Goal: Information Seeking & Learning: Learn about a topic

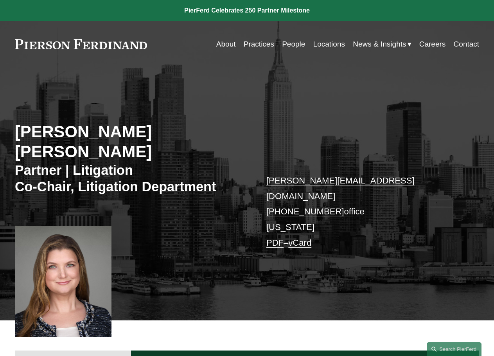
click at [283, 108] on div "Christina H. Bost Seaton Partner | Litigation Co-Chair, Litigation Department c…" at bounding box center [247, 201] width 494 height 238
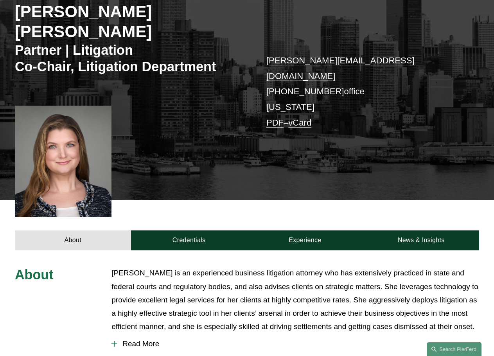
scroll to position [76, 0]
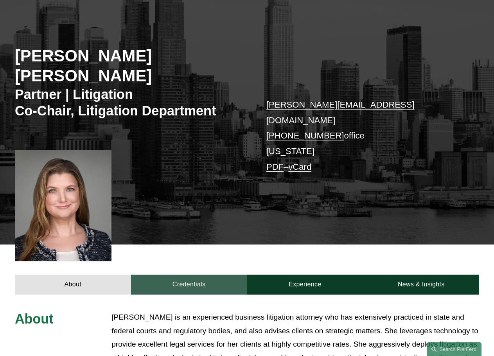
click at [201, 275] on link "Credentials" at bounding box center [189, 285] width 116 height 20
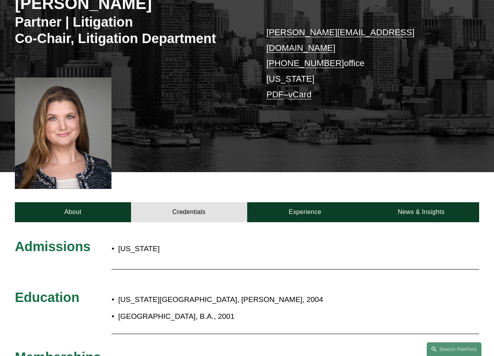
scroll to position [271, 0]
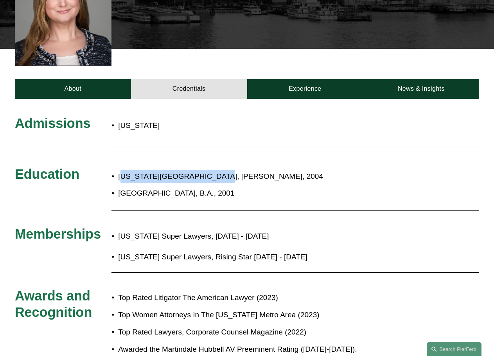
drag, startPoint x: 122, startPoint y: 144, endPoint x: 210, endPoint y: 151, distance: 87.9
click at [210, 170] on p "New York University School of Law, J.D., 2004" at bounding box center [269, 176] width 303 height 13
click at [188, 250] on p "New York Super Lawyers, Rising Star 2011 - 2019" at bounding box center [269, 256] width 303 height 13
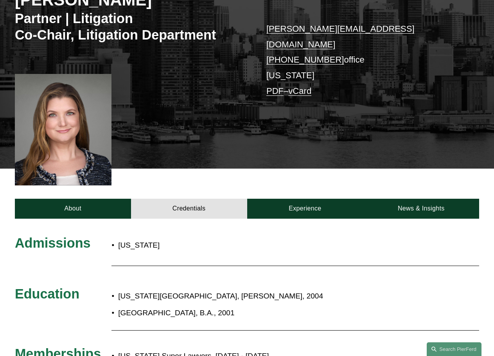
scroll to position [156, 0]
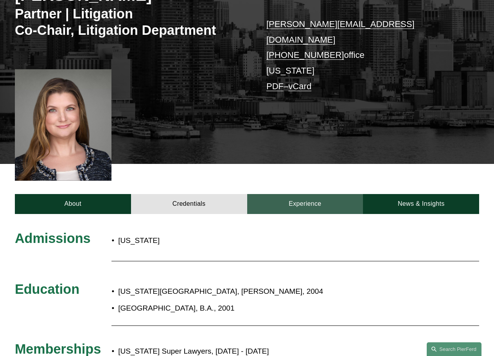
click at [312, 194] on link "Experience" at bounding box center [305, 204] width 116 height 20
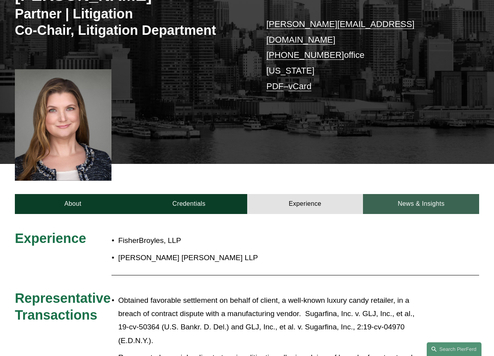
click at [409, 194] on link "News & Insights" at bounding box center [421, 204] width 116 height 20
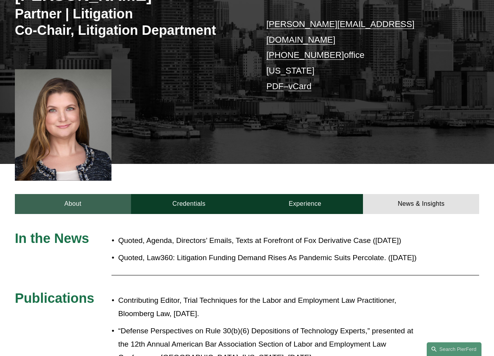
click at [72, 194] on link "About" at bounding box center [73, 204] width 116 height 20
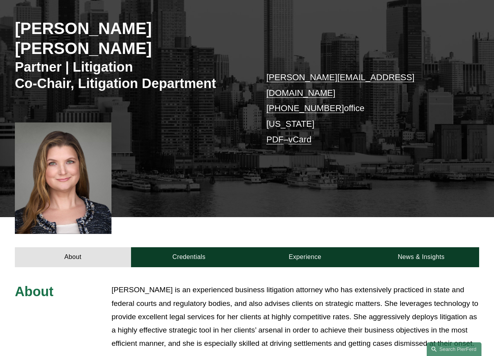
scroll to position [0, 0]
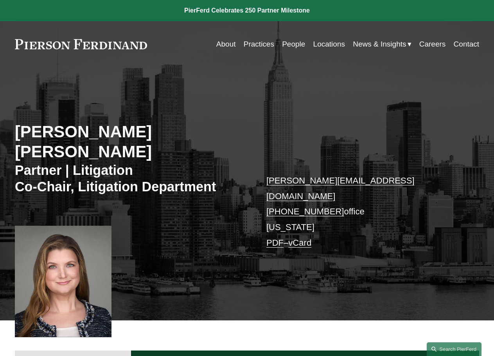
click at [384, 41] on span "News & Insights" at bounding box center [379, 44] width 53 height 13
click at [0, 0] on span "News" at bounding box center [0, 0] width 0 height 0
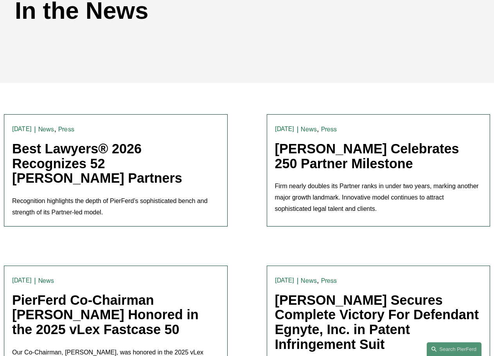
scroll to position [117, 0]
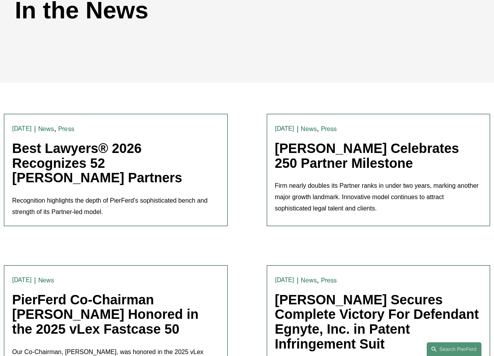
click at [86, 154] on link "Best Lawyers® 2026 Recognizes 52 [PERSON_NAME] Partners" at bounding box center [97, 163] width 170 height 44
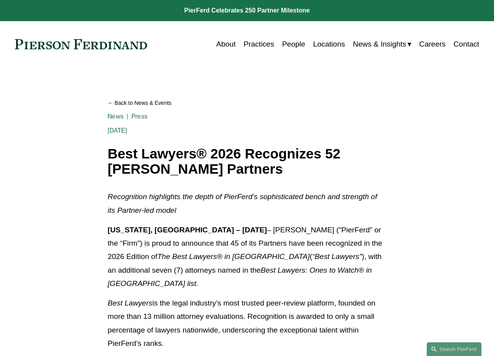
scroll to position [39, 0]
